Goal: Information Seeking & Learning: Learn about a topic

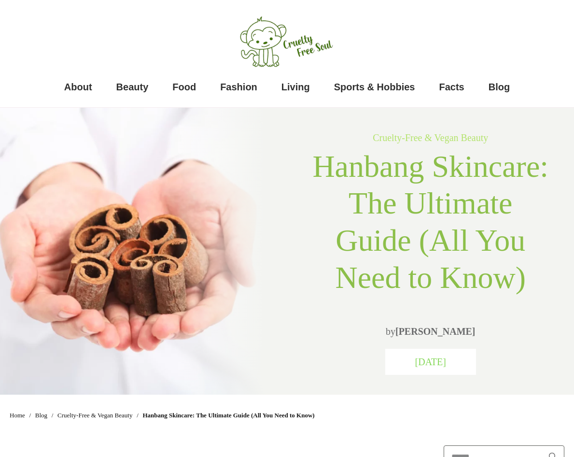
click at [375, 46] on div "About Beauty Food Fashion Living Sports & Hobbies Facts Blog" at bounding box center [287, 51] width 555 height 93
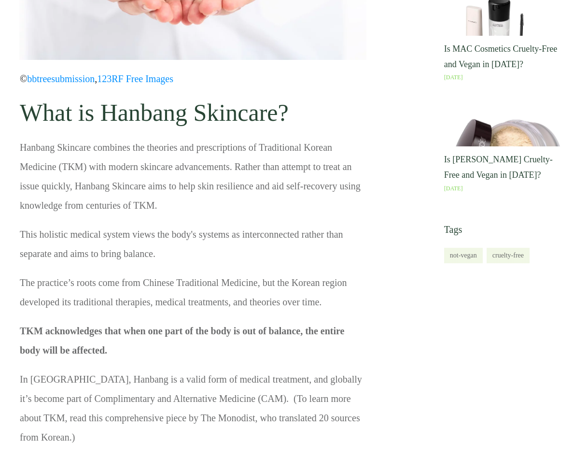
scroll to position [1015, 0]
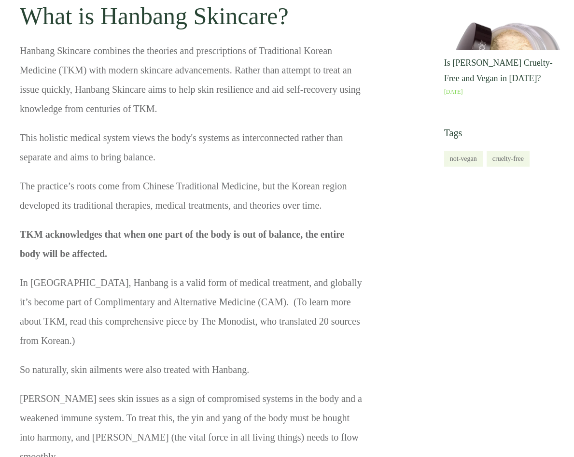
click at [200, 142] on div "Hanbang Skincare combines the theories and prescriptions of Traditional Korean …" at bounding box center [192, 273] width 347 height 465
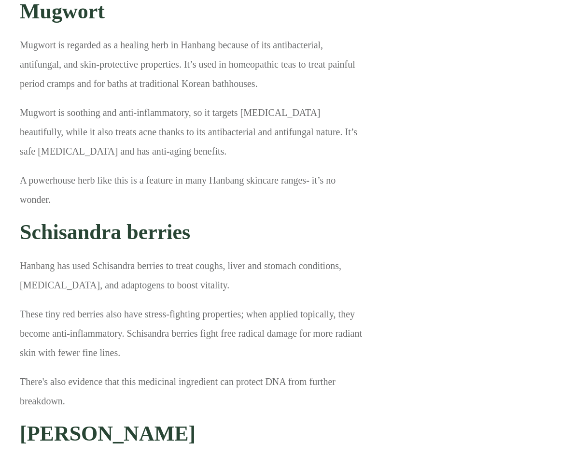
scroll to position [2416, 0]
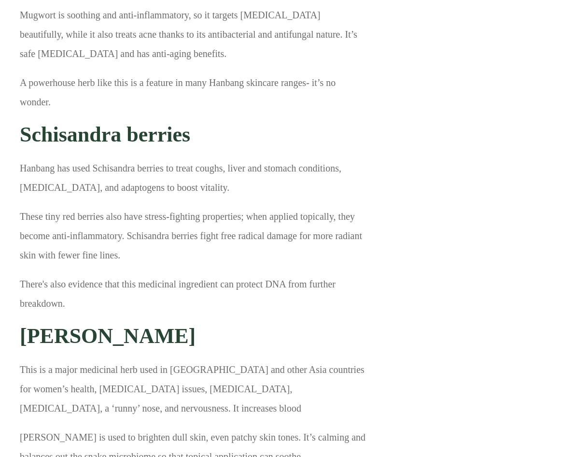
click at [132, 283] on p "There's also evidence that this medicinal ingredient can protect DNA from furth…" at bounding box center [193, 298] width 346 height 48
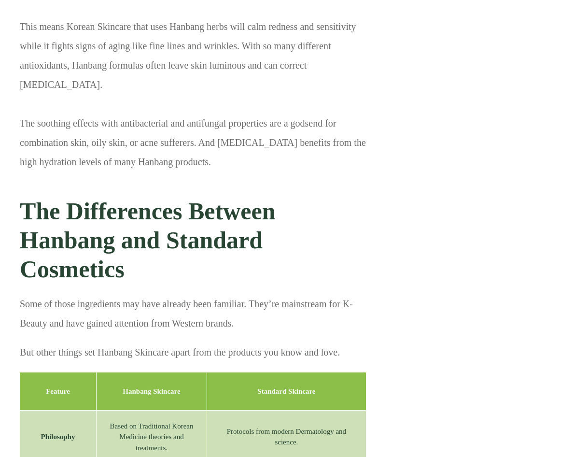
scroll to position [3092, 0]
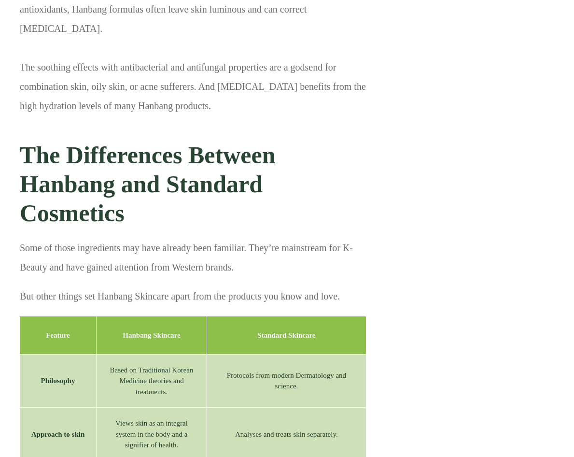
click at [178, 287] on p "But other things set Hanbang Skincare apart from the products you know and love." at bounding box center [193, 301] width 346 height 29
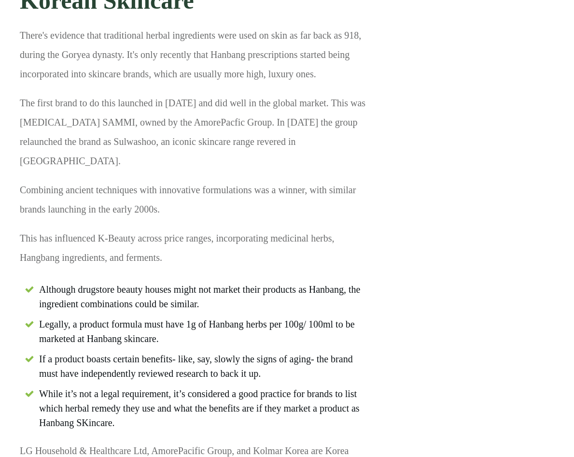
scroll to position [3817, 0]
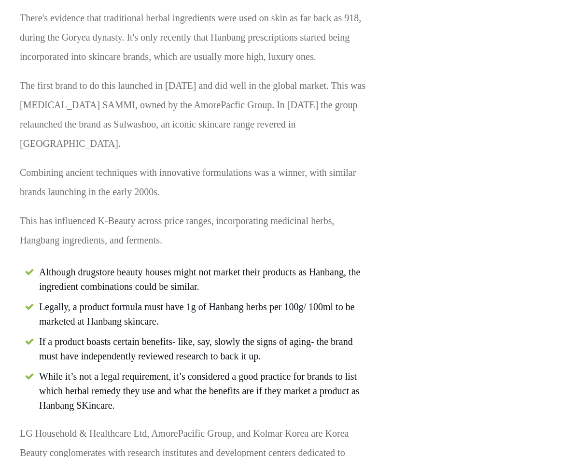
click at [240, 300] on span "Legally, a product formula must have 1g of Hanbang herbs per 100g/ 100ml to be …" at bounding box center [202, 314] width 327 height 29
click at [245, 334] on span "If a product boasts certain benefits- like, say, slowly the signs of aging- the…" at bounding box center [202, 348] width 327 height 29
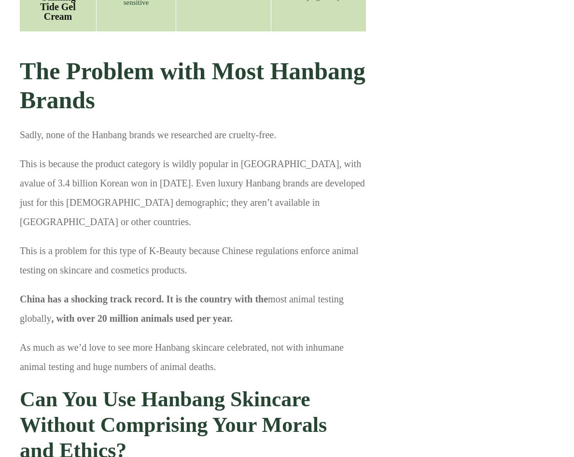
scroll to position [4928, 0]
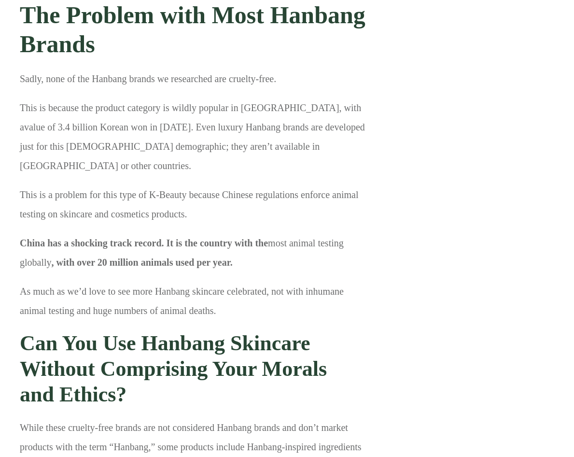
click at [223, 331] on h3 "Can You Use Hanbang Skincare Without Comprising Your Morals and Ethics?" at bounding box center [193, 374] width 346 height 86
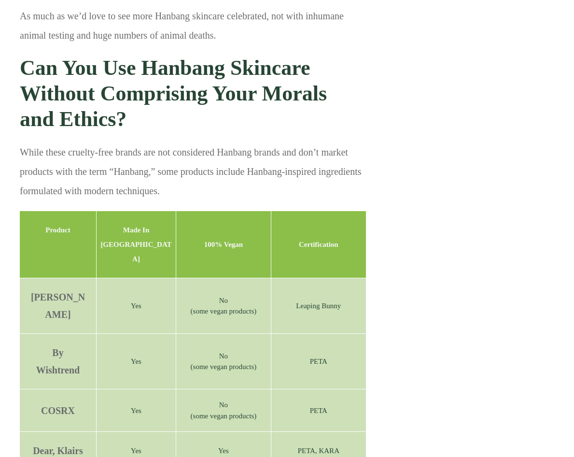
scroll to position [5218, 0]
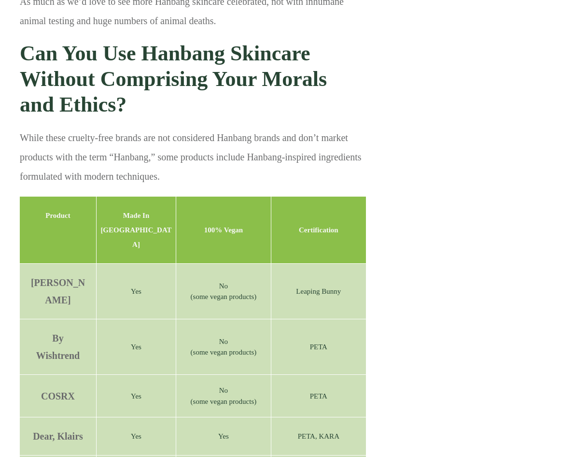
click at [80, 128] on p "While these cruelty-free brands are not considered Hanbang brands and don’t mar…" at bounding box center [193, 162] width 346 height 68
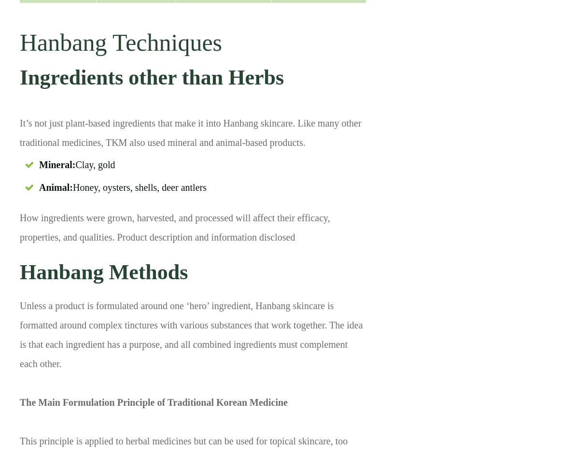
scroll to position [5943, 0]
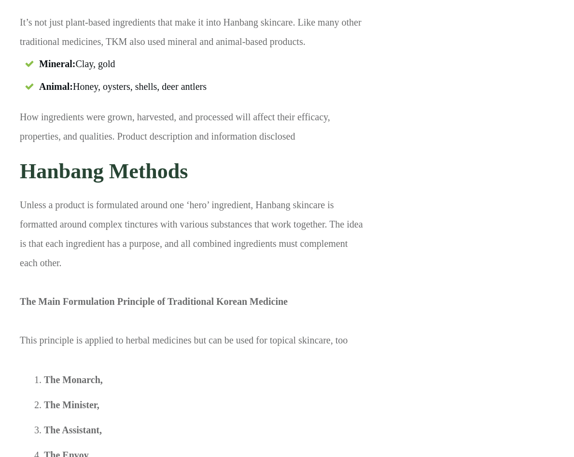
click at [183, 420] on li "The Assistant," at bounding box center [205, 432] width 322 height 25
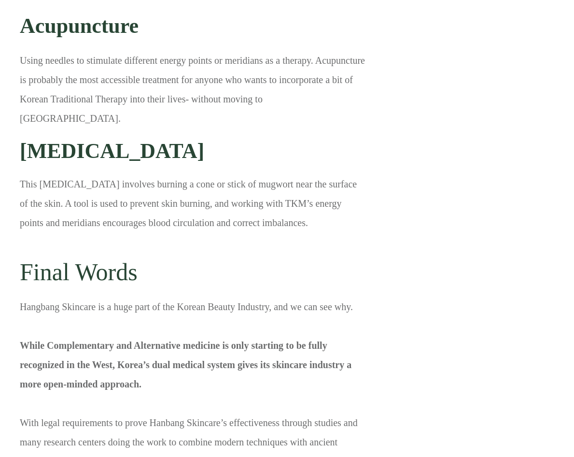
scroll to position [7876, 0]
